Goal: Information Seeking & Learning: Learn about a topic

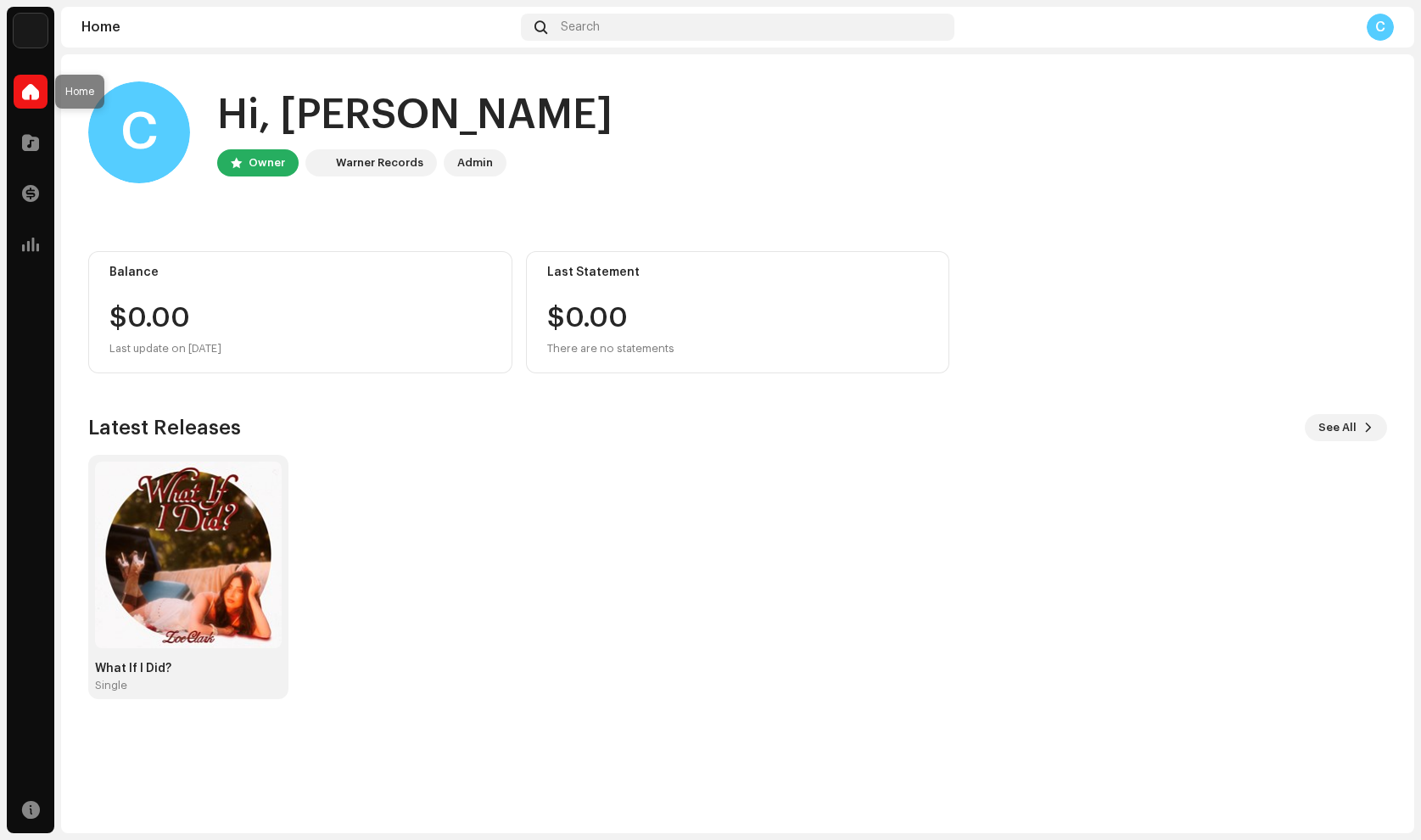
click at [31, 90] on span at bounding box center [31, 91] width 17 height 14
click at [31, 98] on span at bounding box center [31, 91] width 17 height 14
click at [34, 141] on span at bounding box center [31, 142] width 17 height 14
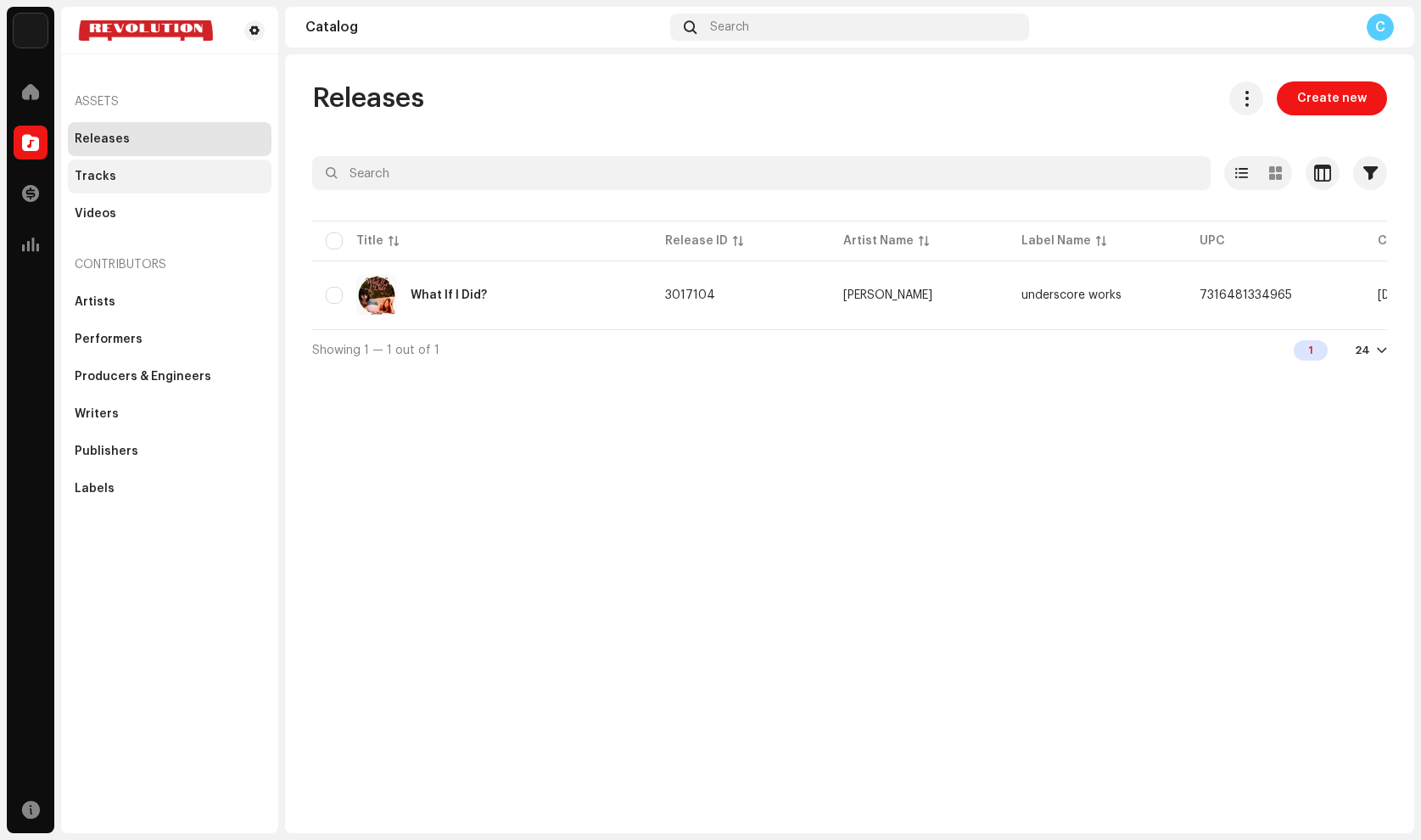
click at [104, 170] on div "Tracks" at bounding box center [95, 177] width 42 height 14
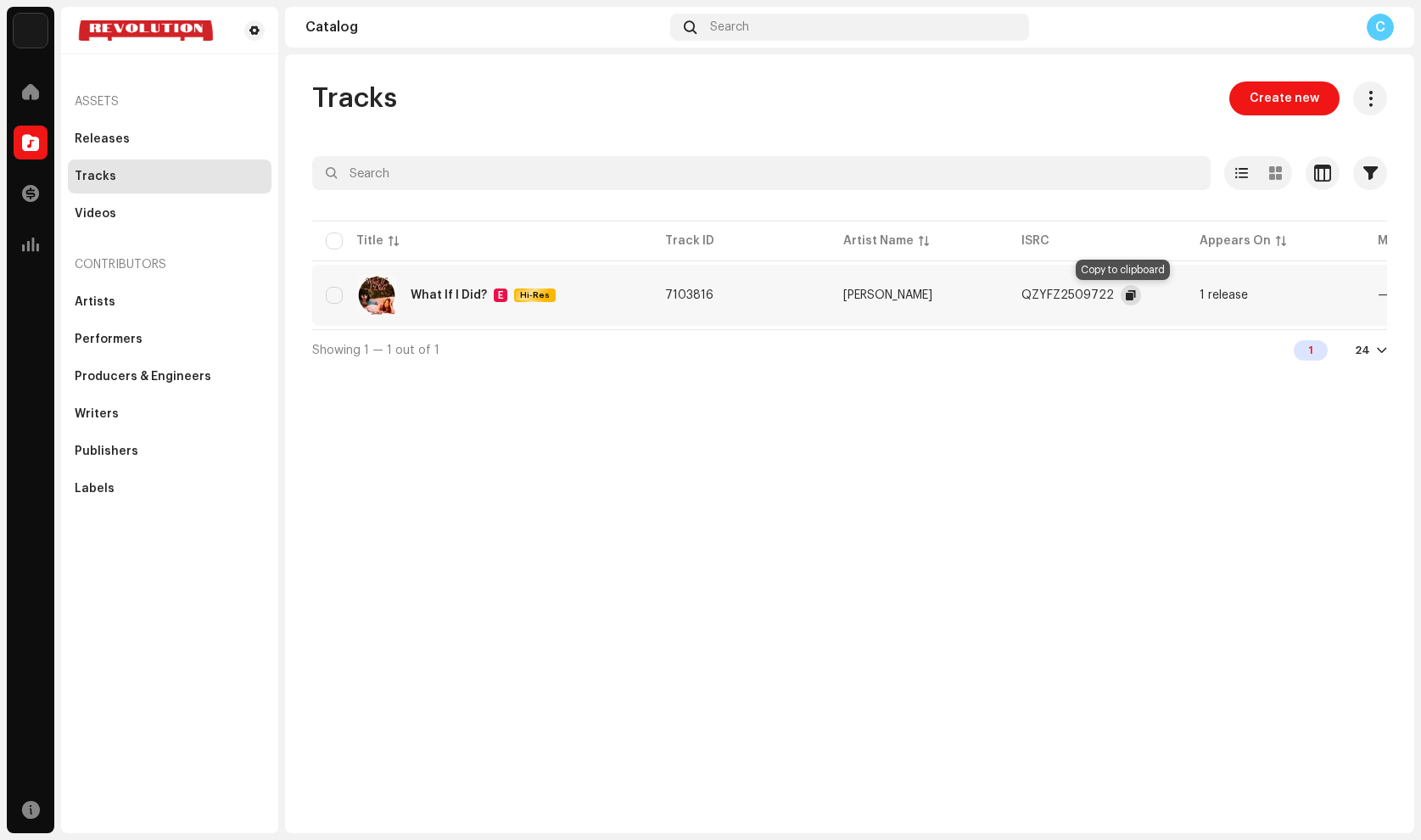
click at [1121, 291] on button "button" at bounding box center [1131, 295] width 20 height 20
click at [110, 141] on div "Releases" at bounding box center [103, 139] width 55 height 14
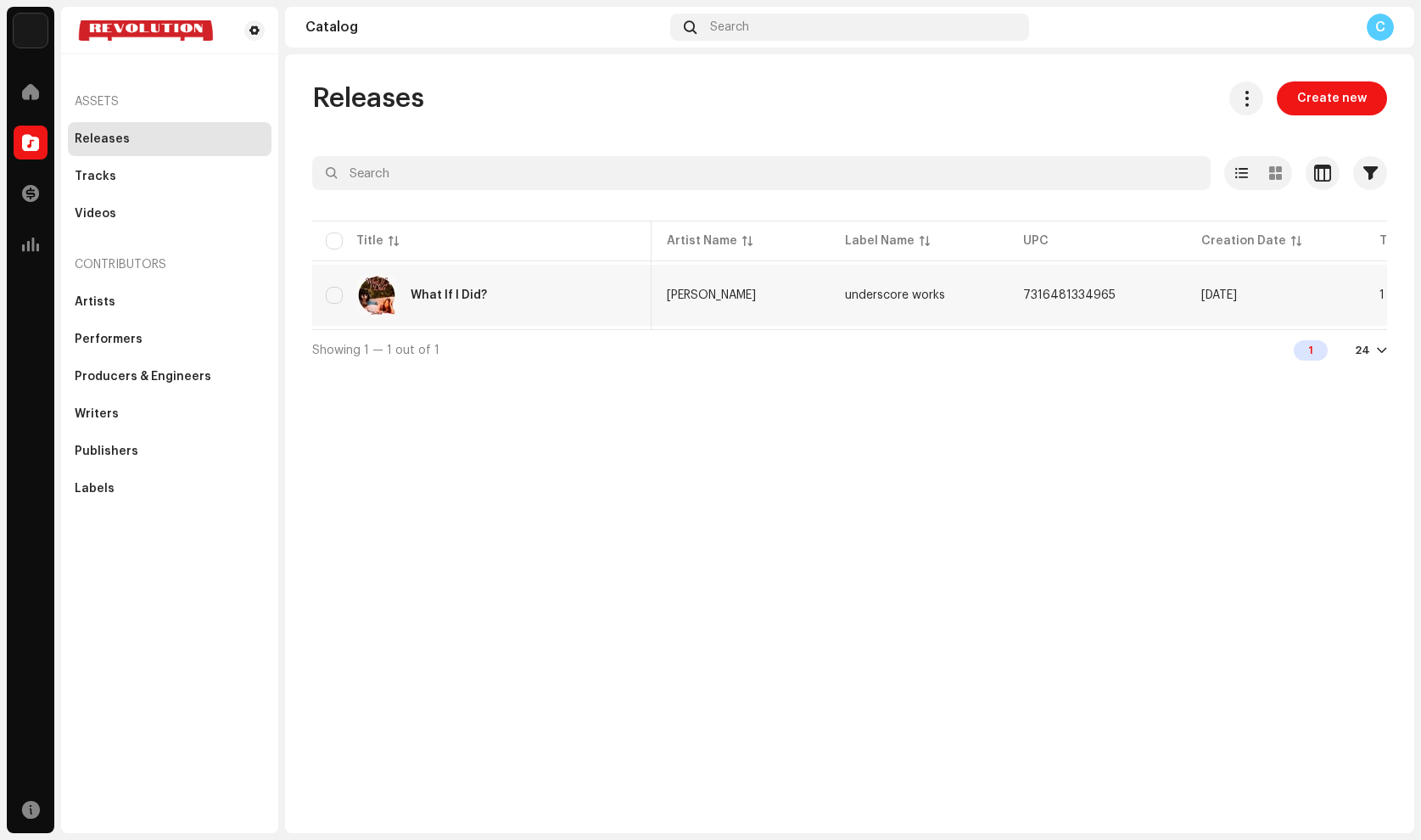
scroll to position [0, 187]
click at [1108, 293] on td "7316481334965" at bounding box center [1088, 295] width 178 height 61
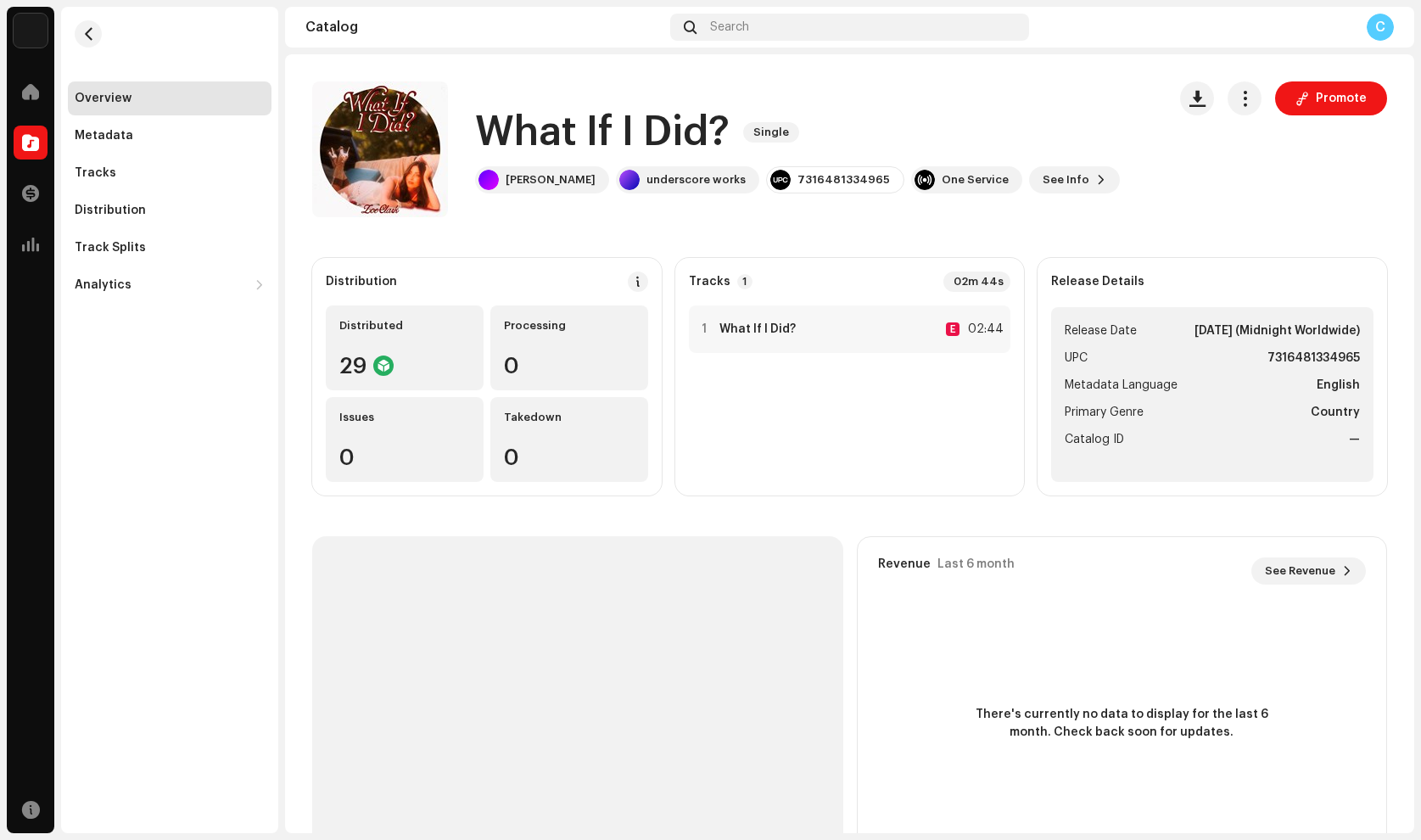
click at [1302, 359] on strong "7316481334965" at bounding box center [1314, 358] width 92 height 20
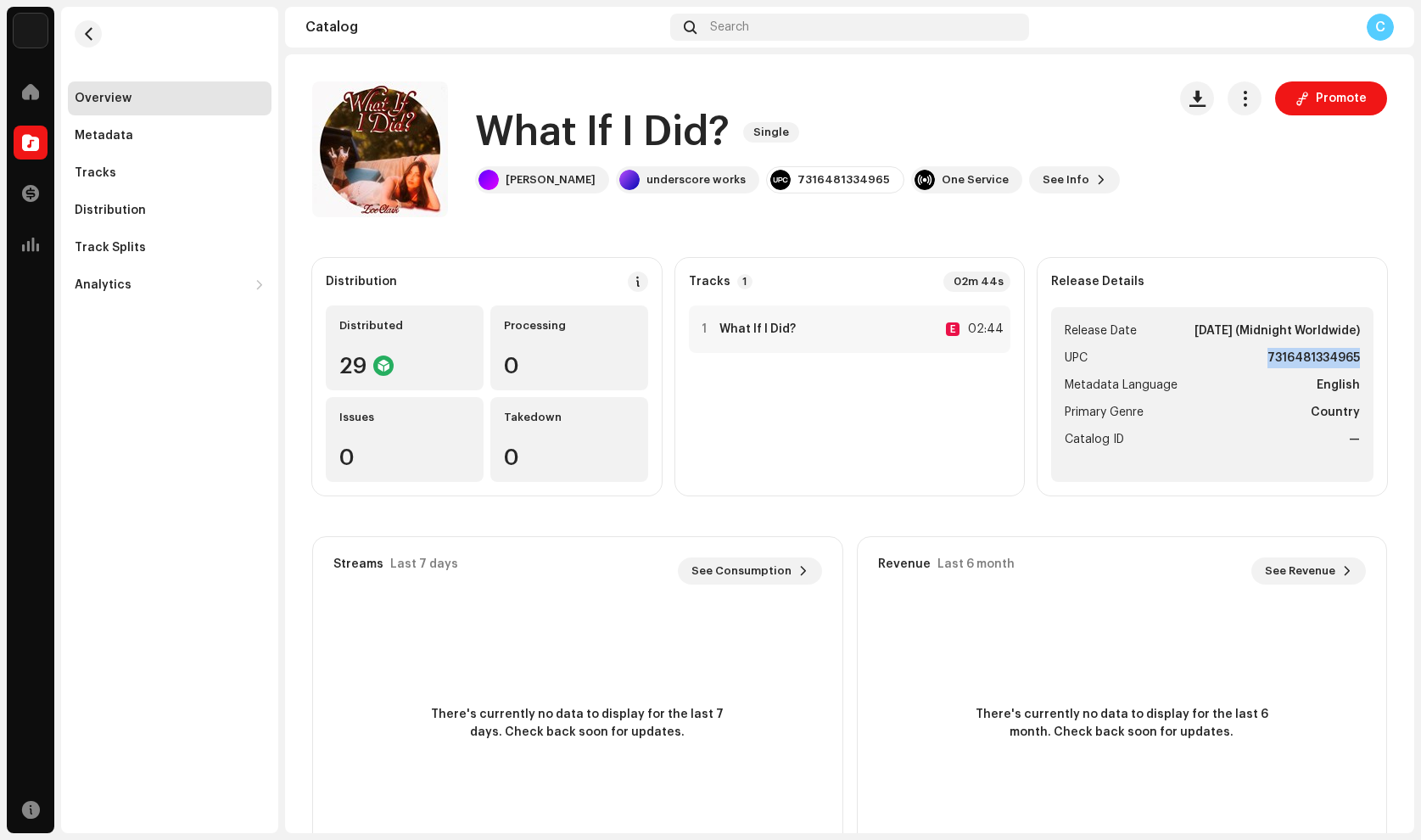
click at [1302, 359] on strong "7316481334965" at bounding box center [1314, 358] width 92 height 20
copy strong "7316481334965"
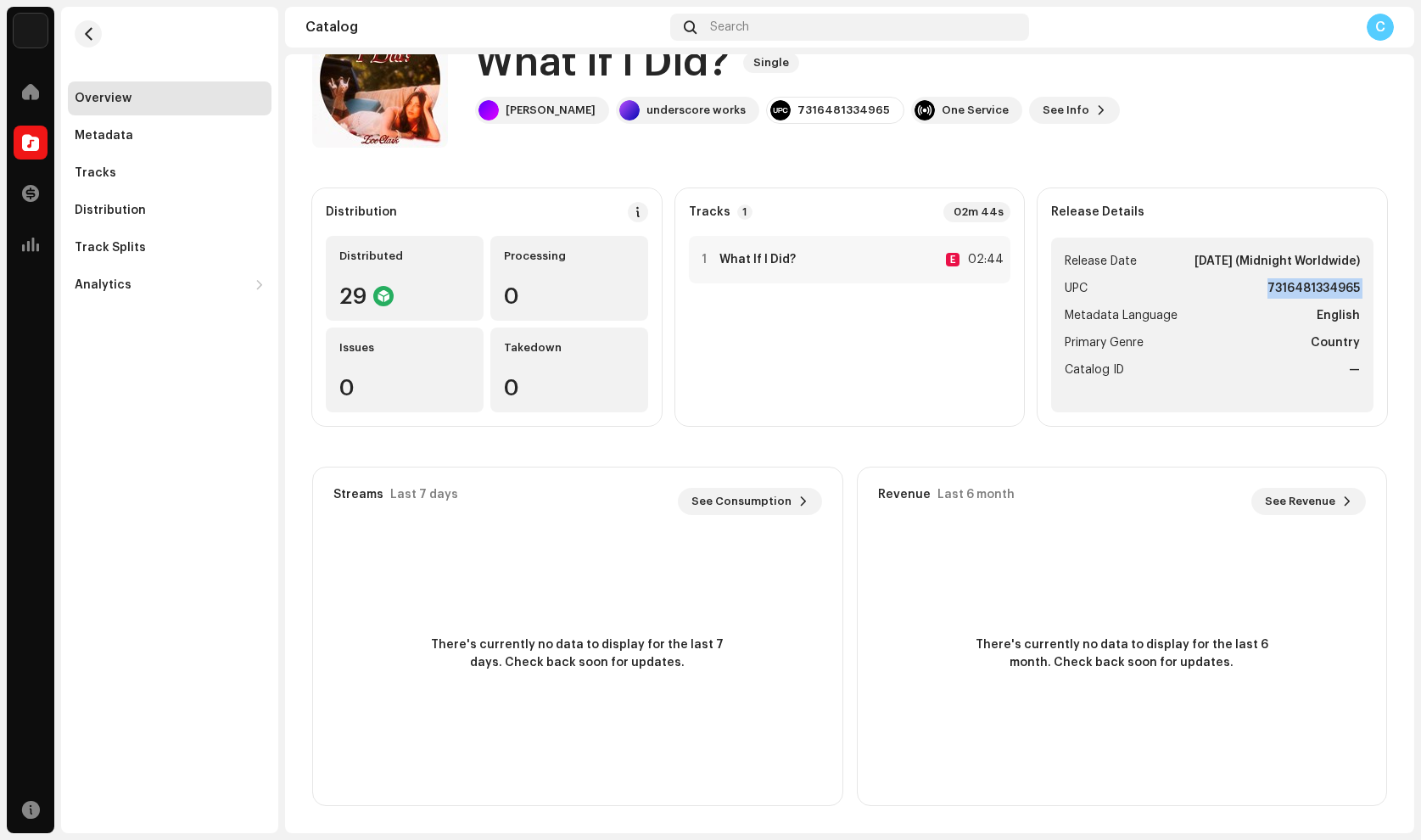
scroll to position [69, 0]
click at [967, 446] on div "Distribution Distributed 29 Processing 0 Issues 0 Takedown 0 Tracks 1 02m 44s 1…" at bounding box center [850, 497] width 1075 height 617
click at [159, 176] on div "Tracks" at bounding box center [170, 173] width 190 height 14
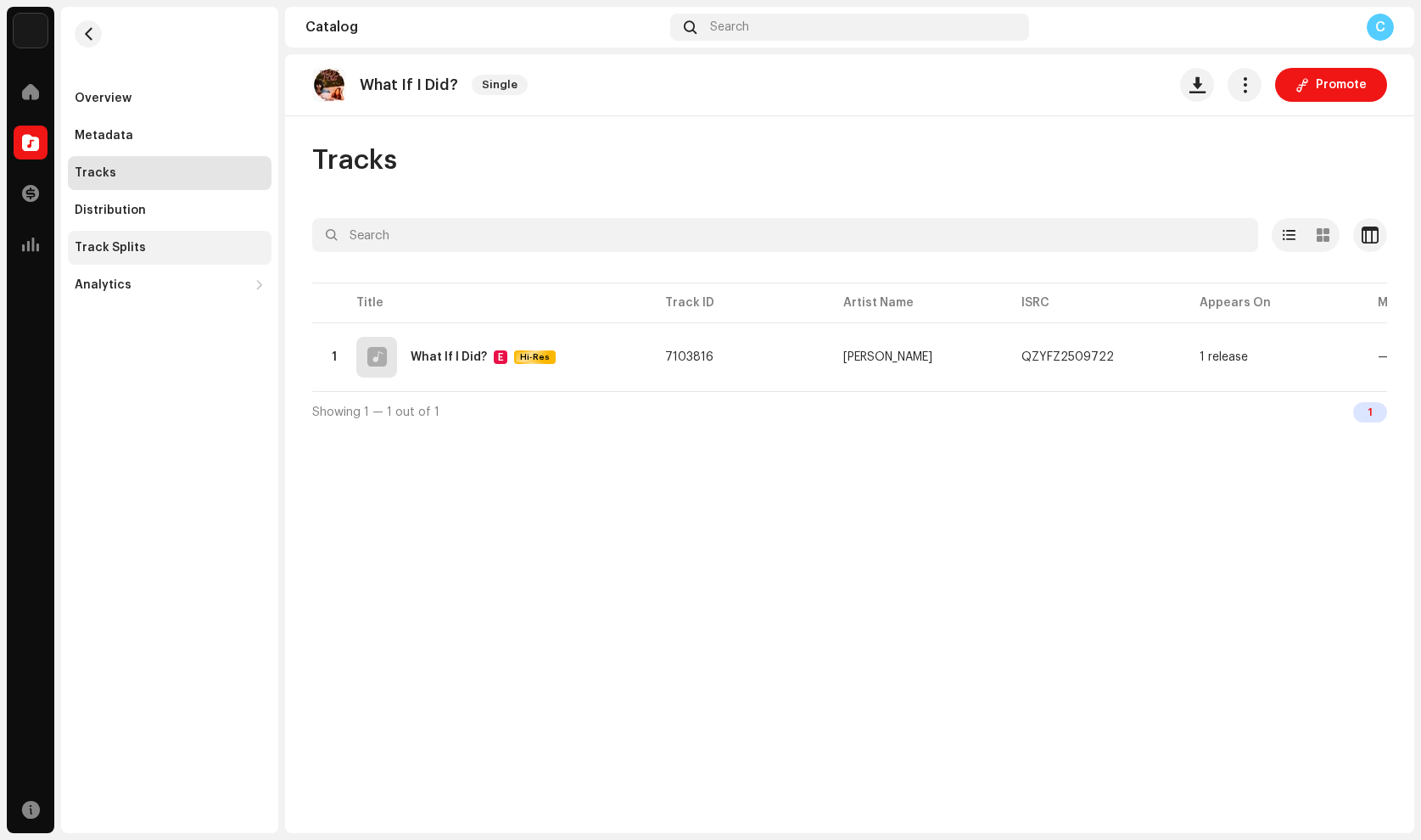
click at [118, 254] on div "Track Splits" at bounding box center [169, 248] width 203 height 34
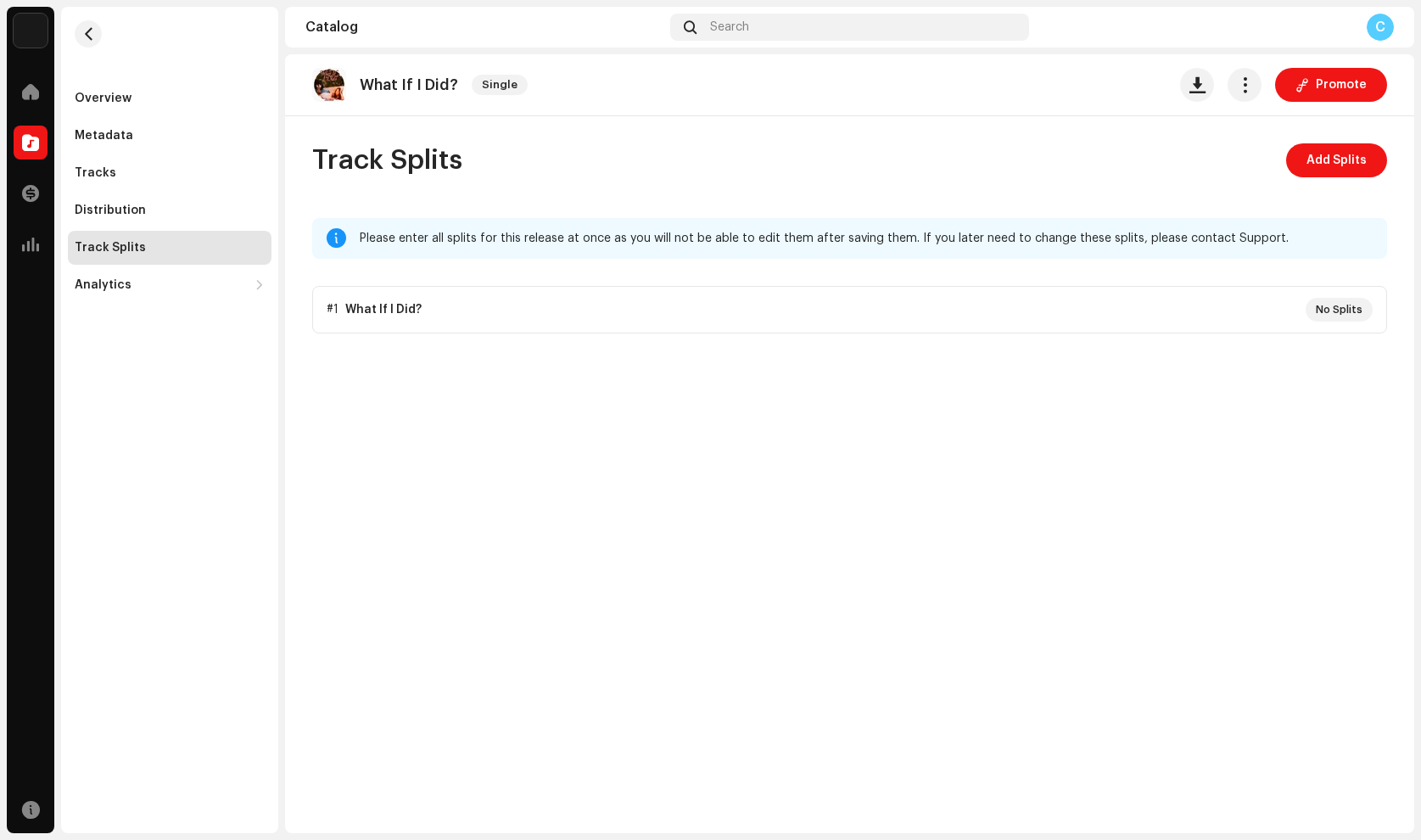
click at [482, 310] on p-accordion "#1 What If I Did? No Splits" at bounding box center [850, 309] width 1075 height 47
click at [118, 166] on div "Tracks" at bounding box center [170, 173] width 190 height 14
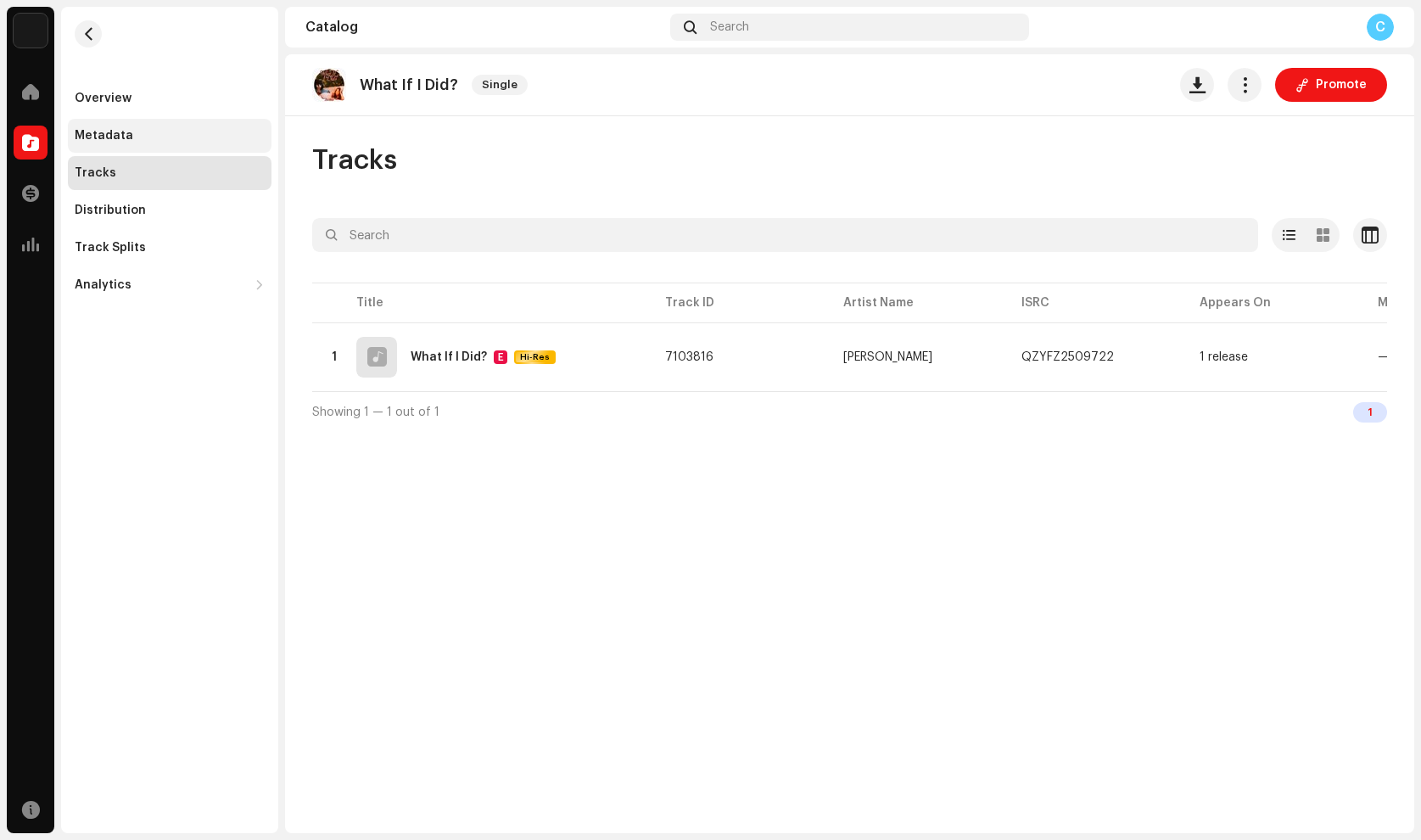
click at [124, 139] on div "Metadata" at bounding box center [104, 135] width 58 height 14
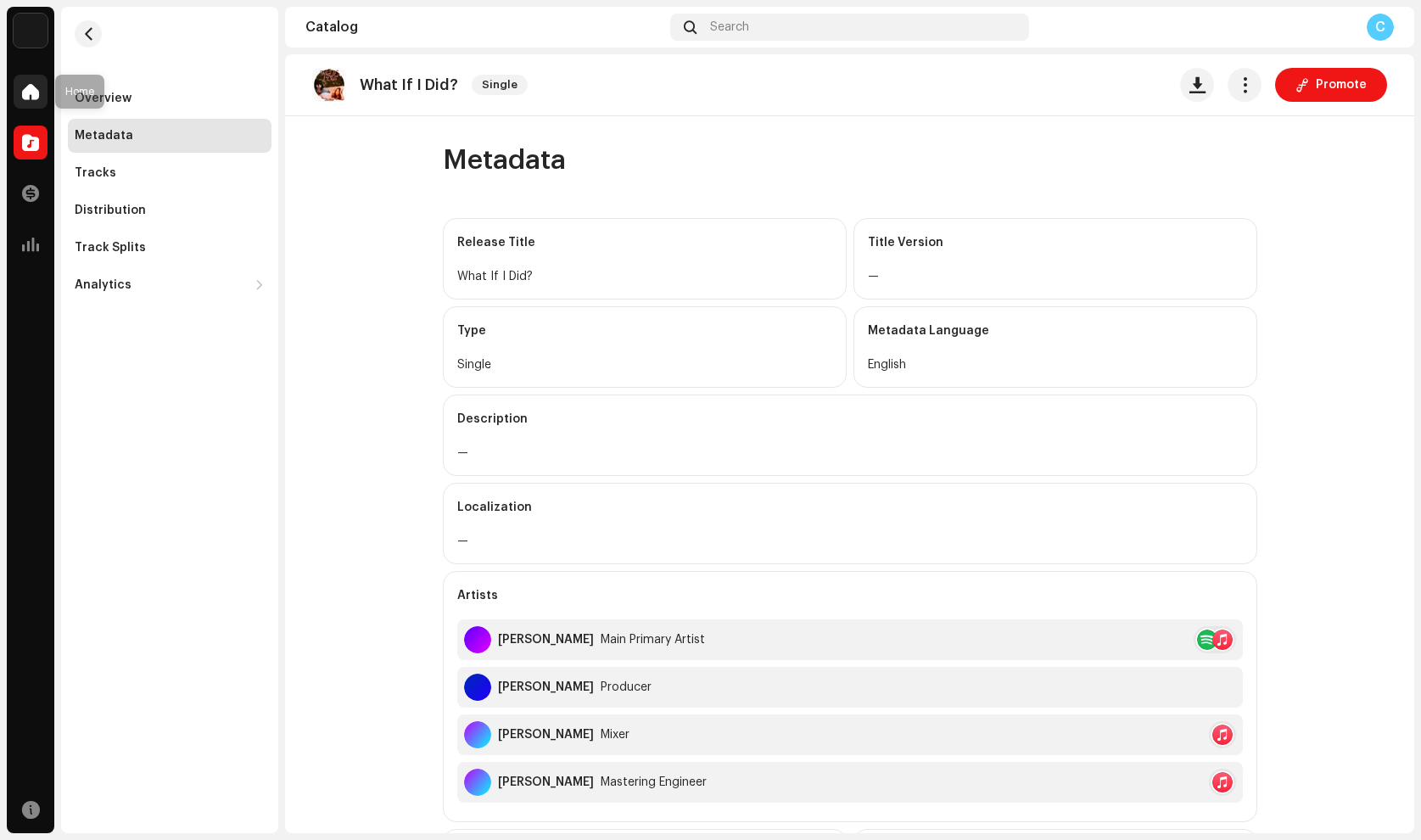
click at [30, 96] on span at bounding box center [31, 91] width 17 height 14
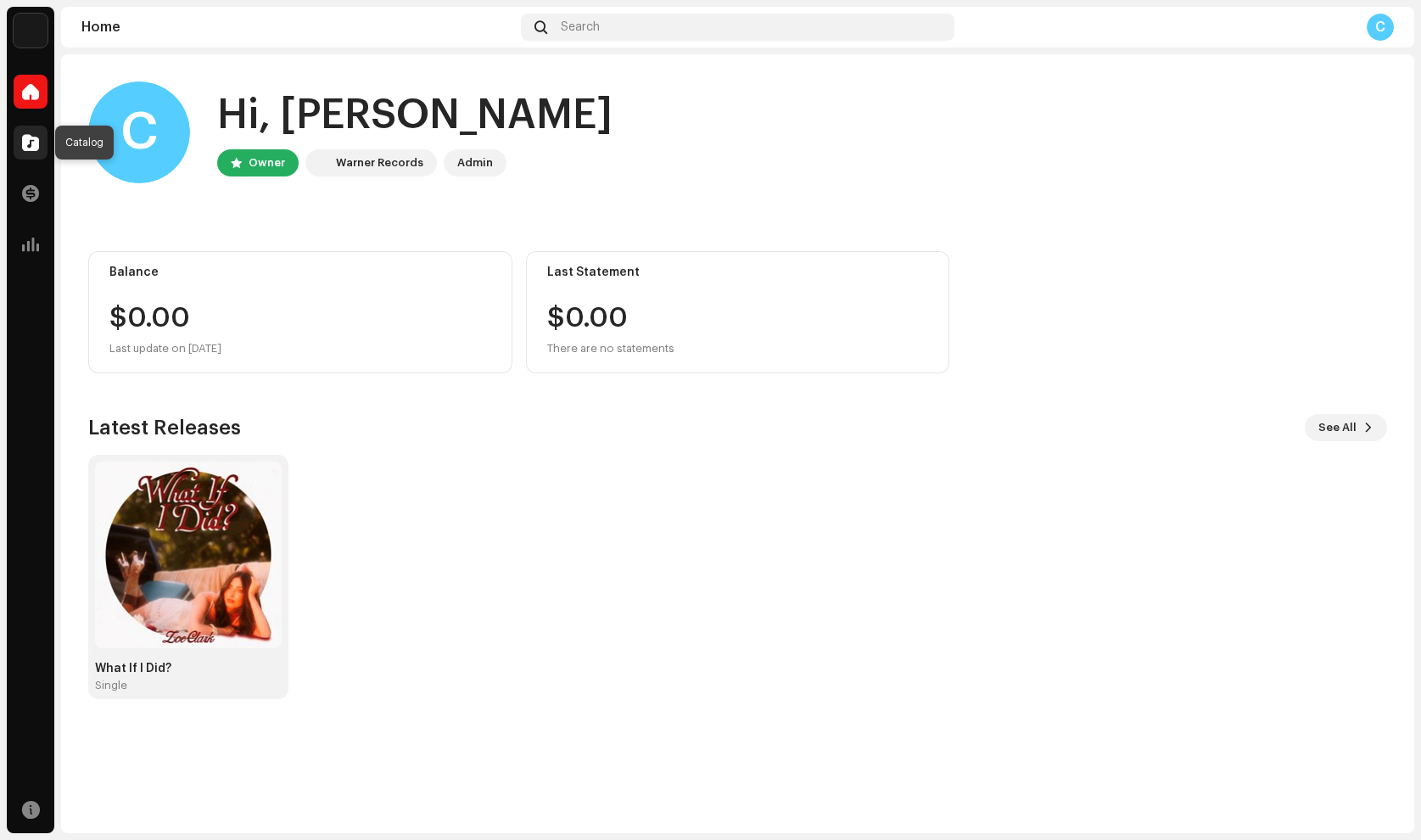
click at [29, 140] on span at bounding box center [31, 142] width 17 height 14
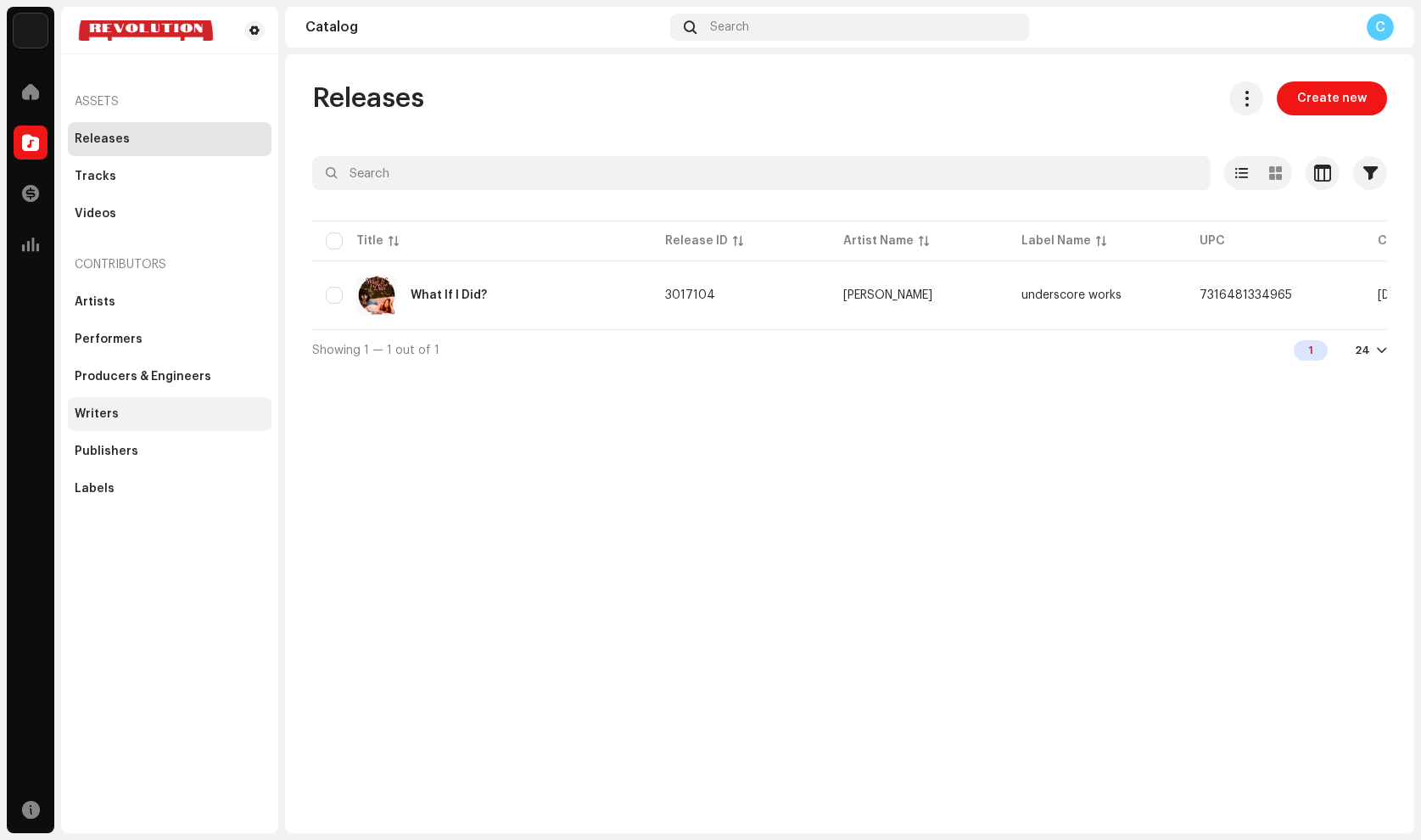
click at [126, 420] on div "Writers" at bounding box center [170, 414] width 190 height 14
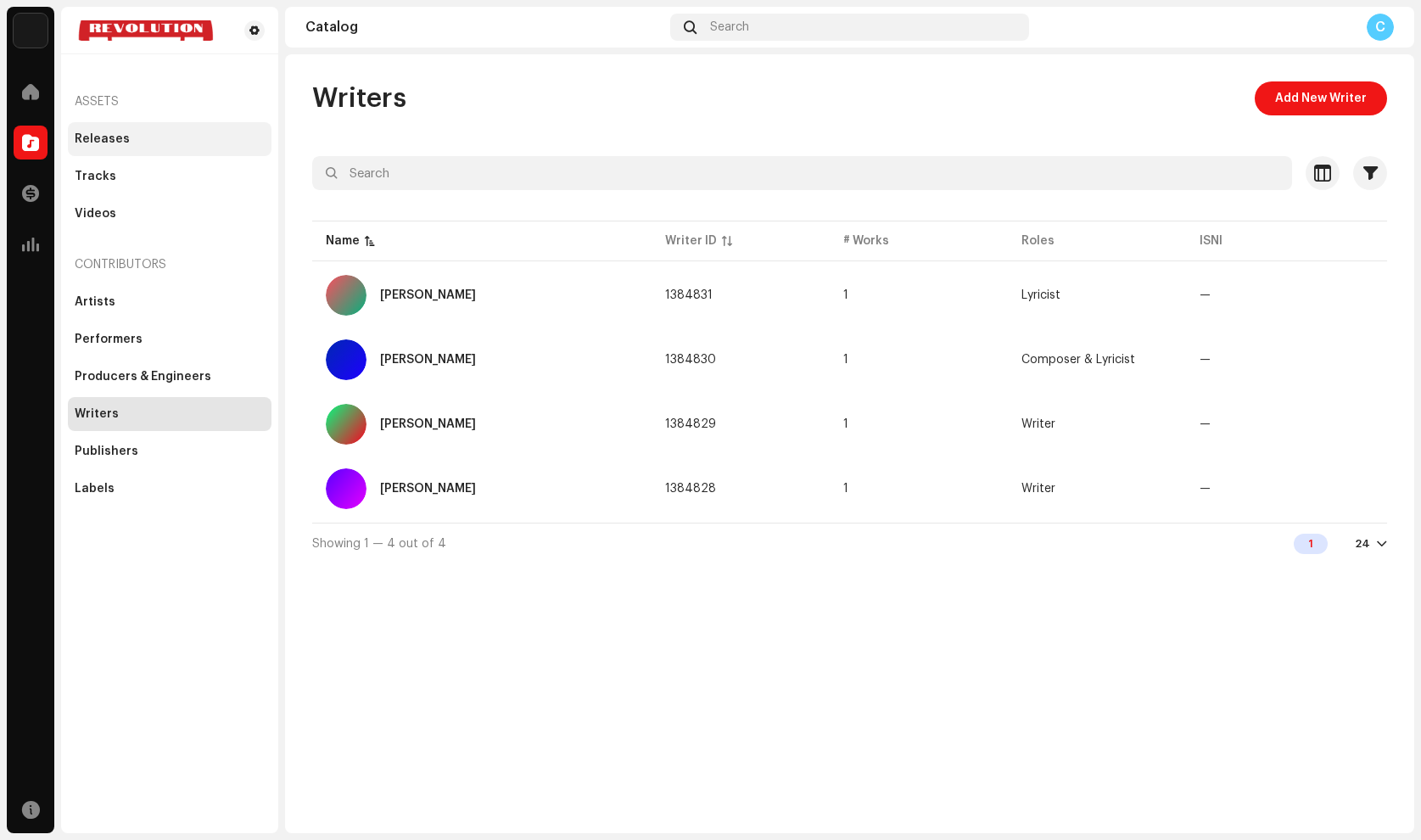
click at [130, 144] on div "Releases" at bounding box center [170, 139] width 190 height 14
